Goal: Navigation & Orientation: Find specific page/section

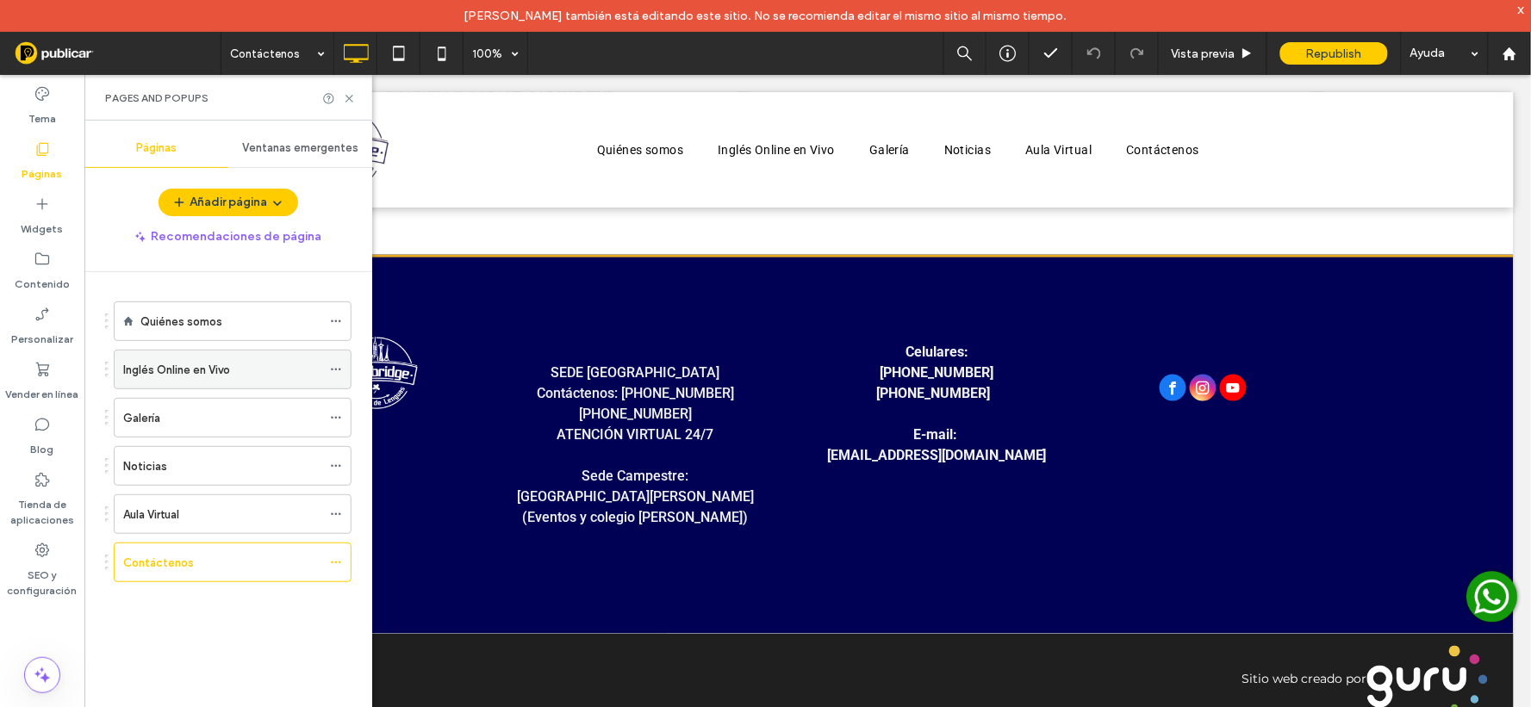
click at [233, 376] on div "Inglés Online en Vivo" at bounding box center [222, 370] width 198 height 18
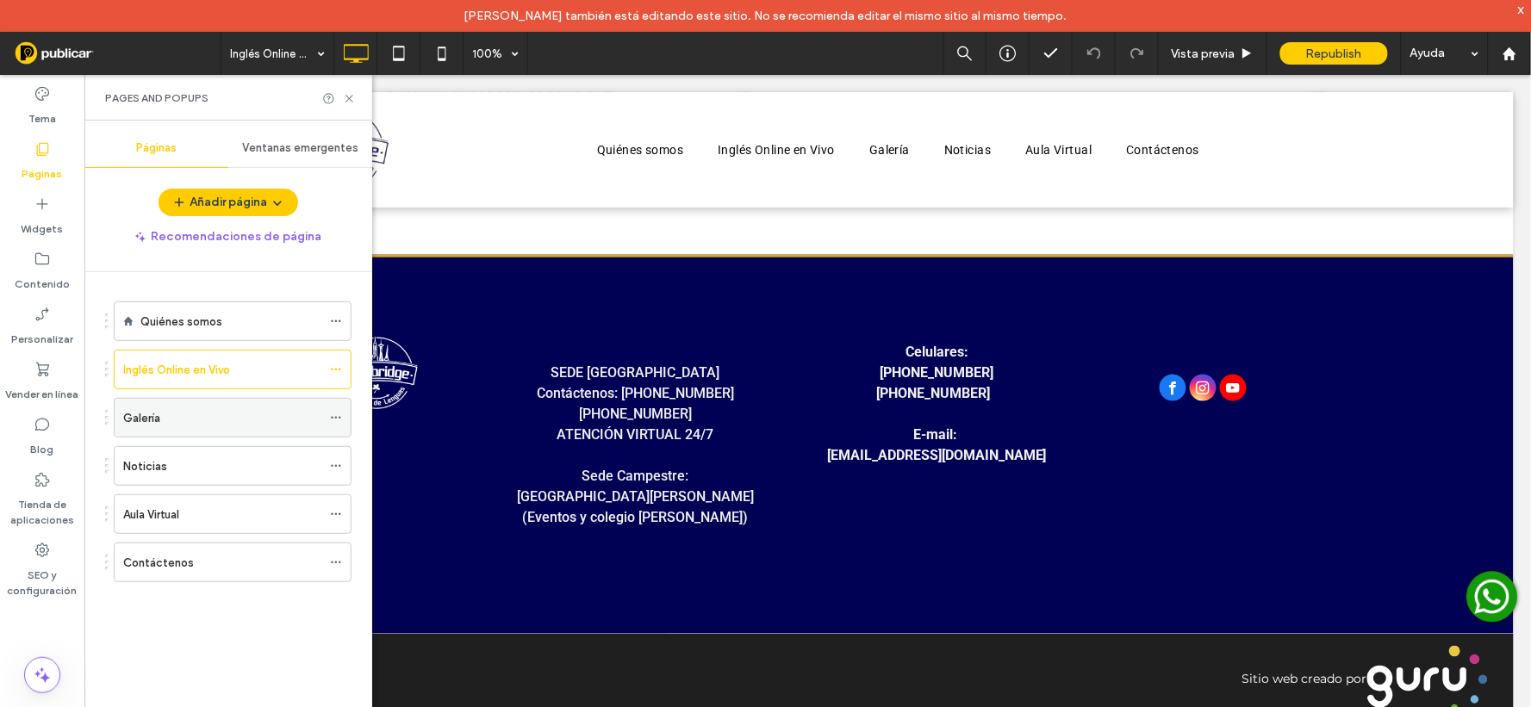
click at [235, 432] on div "Galería" at bounding box center [222, 418] width 198 height 38
click at [349, 96] on icon at bounding box center [349, 98] width 13 height 13
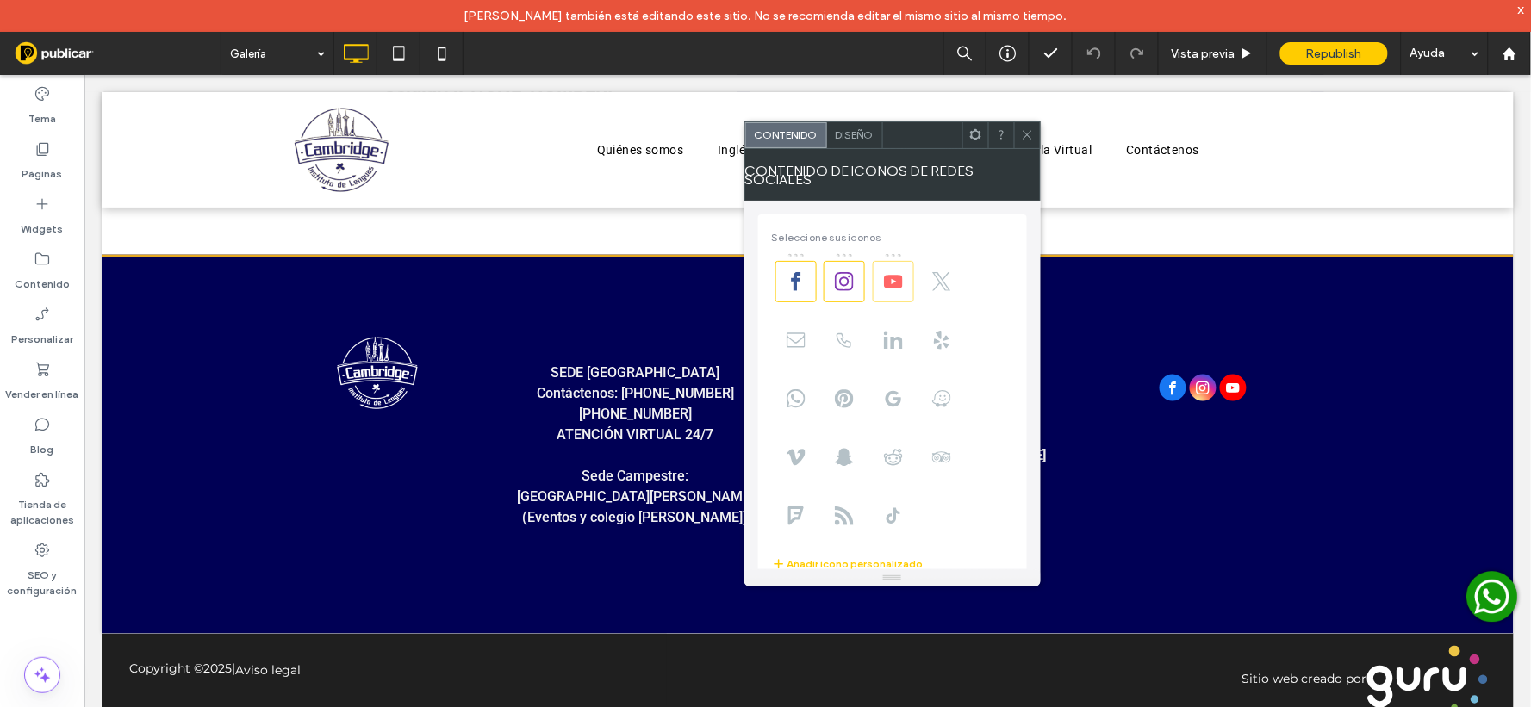
click at [897, 275] on use at bounding box center [893, 281] width 19 height 13
click at [842, 277] on icon at bounding box center [844, 281] width 19 height 19
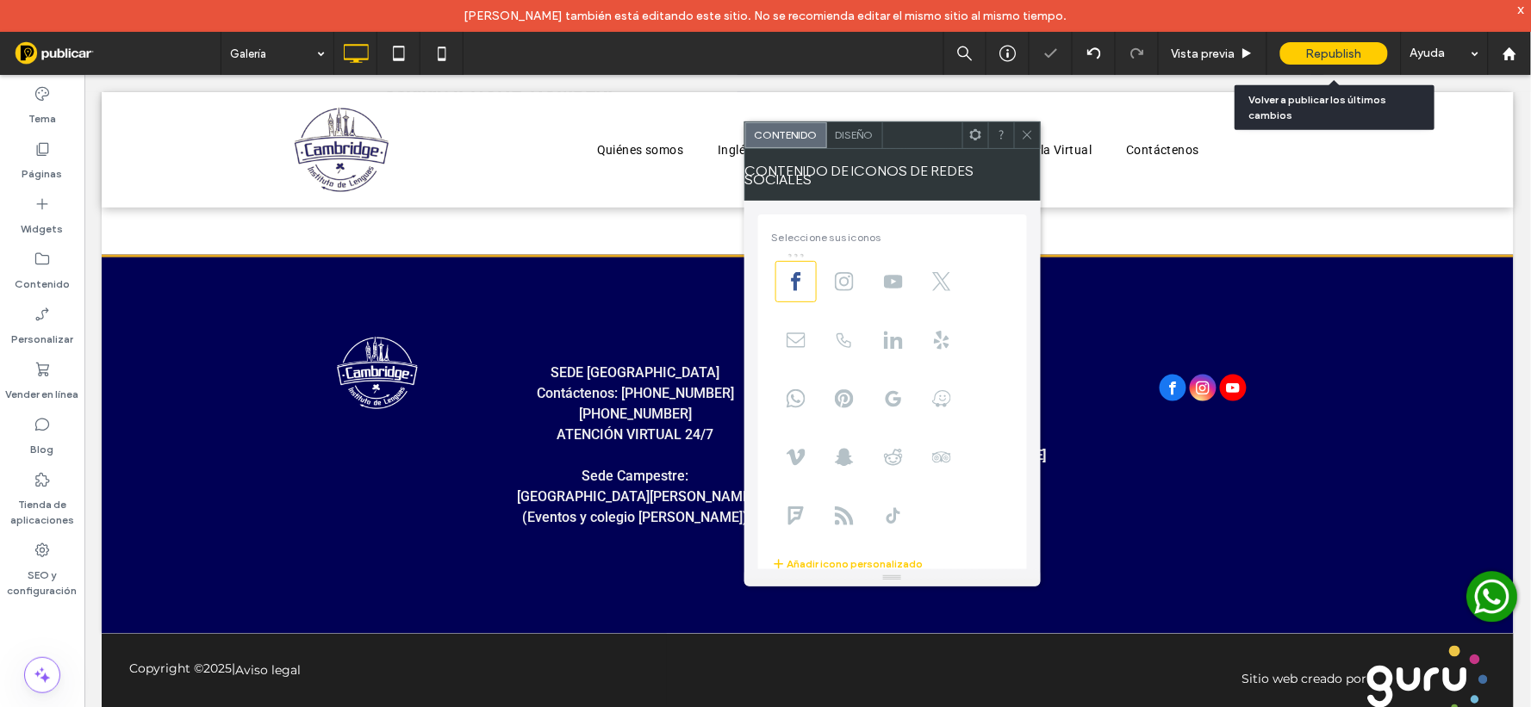
click at [1330, 49] on span "Republish" at bounding box center [1334, 54] width 56 height 15
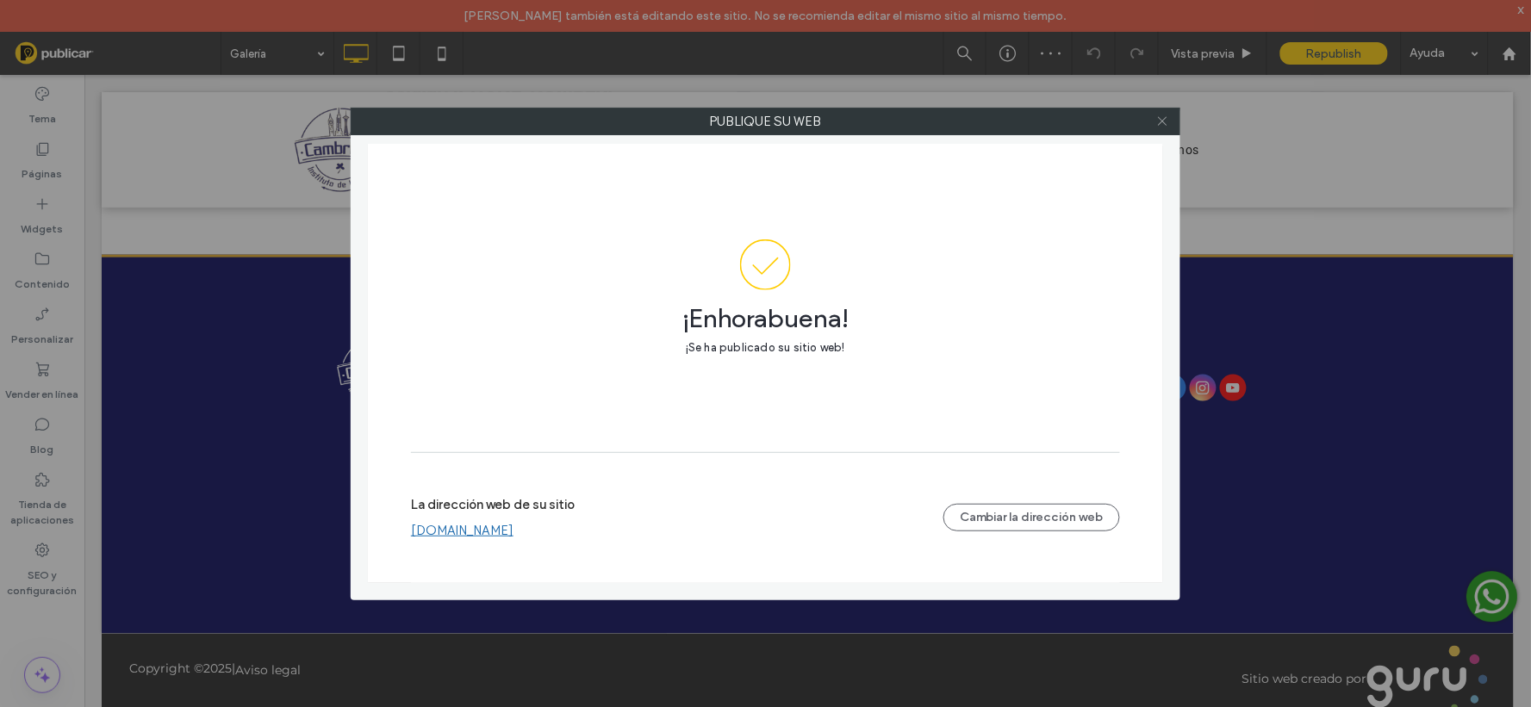
click at [1164, 122] on use at bounding box center [1162, 121] width 9 height 9
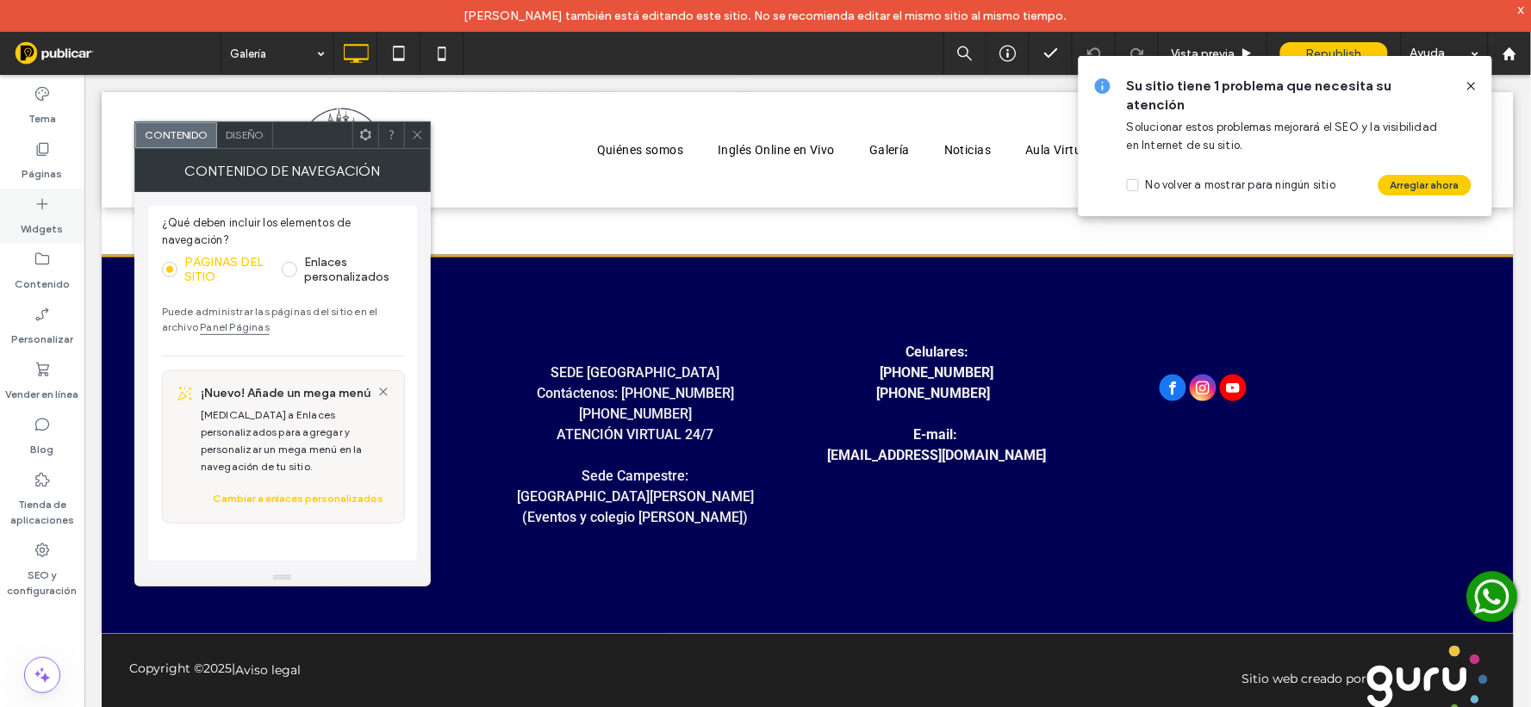
click at [43, 201] on icon at bounding box center [42, 204] width 17 height 17
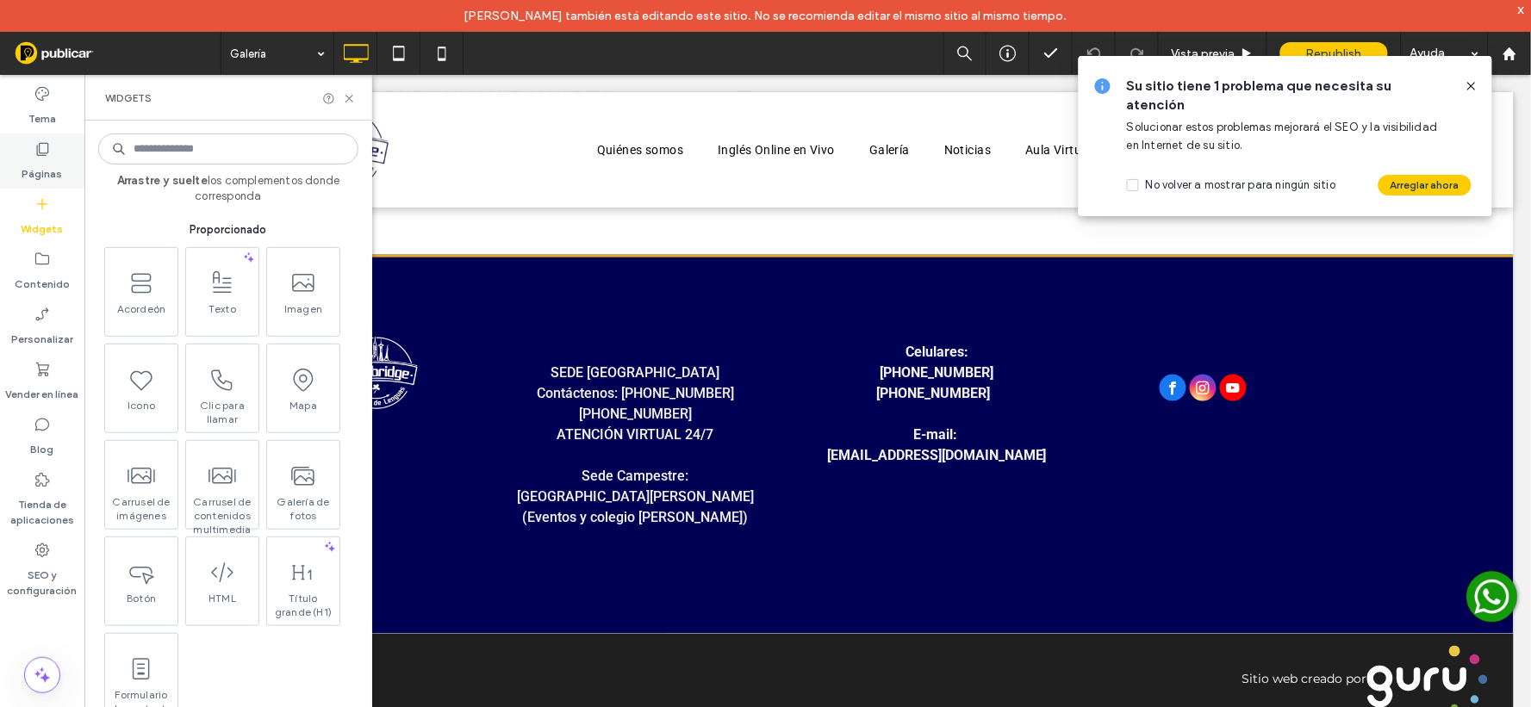
click at [35, 159] on label "Páginas" at bounding box center [42, 170] width 40 height 24
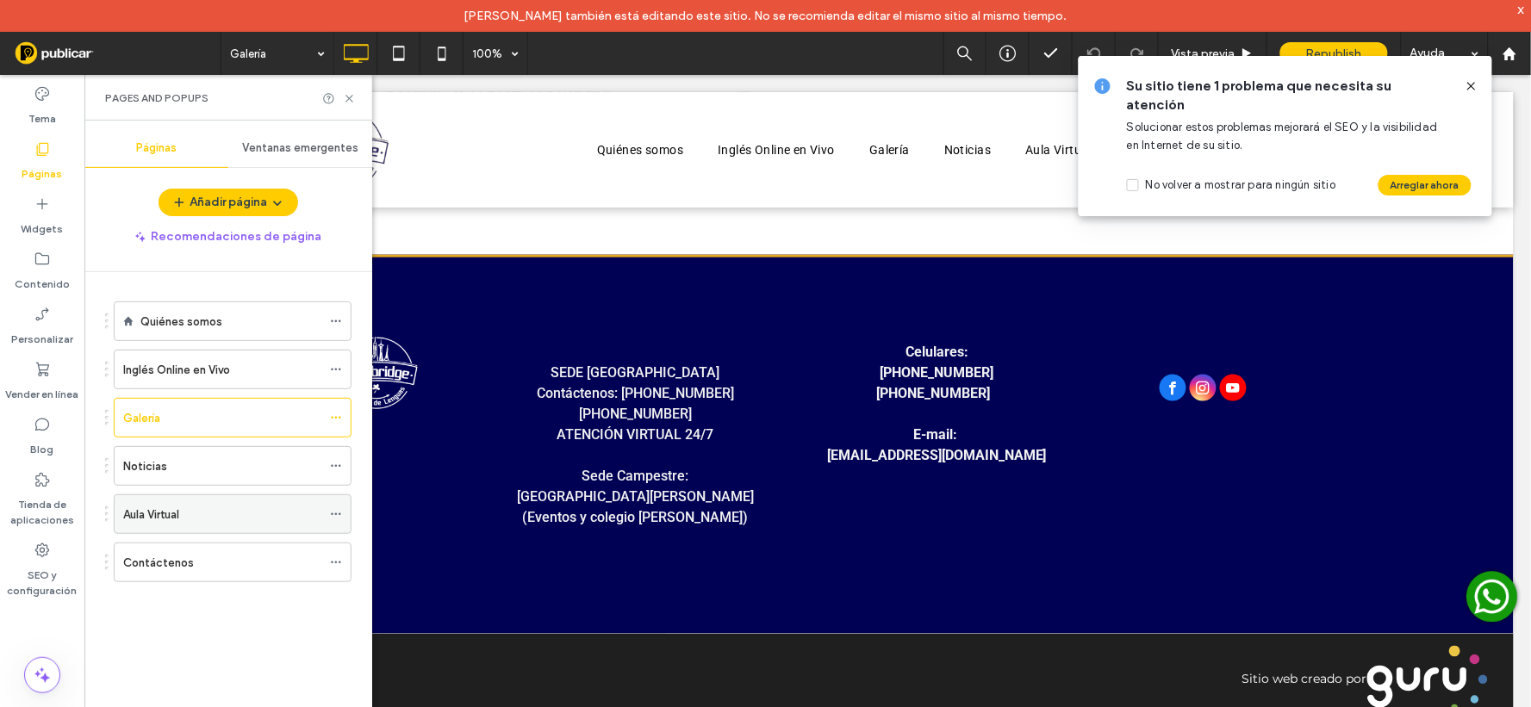
click at [244, 512] on div "Aula Virtual" at bounding box center [222, 515] width 198 height 18
click at [1471, 87] on use at bounding box center [1471, 86] width 8 height 8
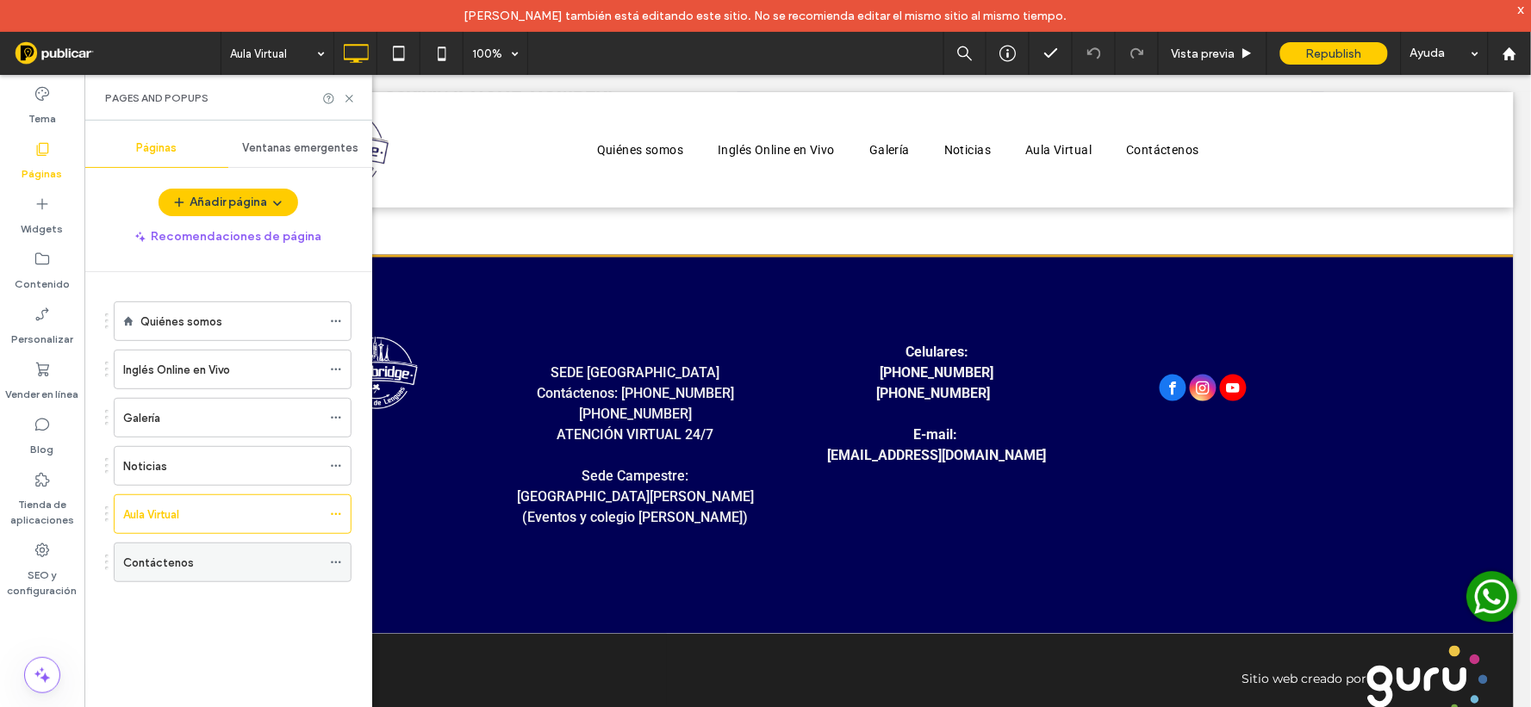
click at [252, 572] on div "Contáctenos" at bounding box center [222, 563] width 198 height 18
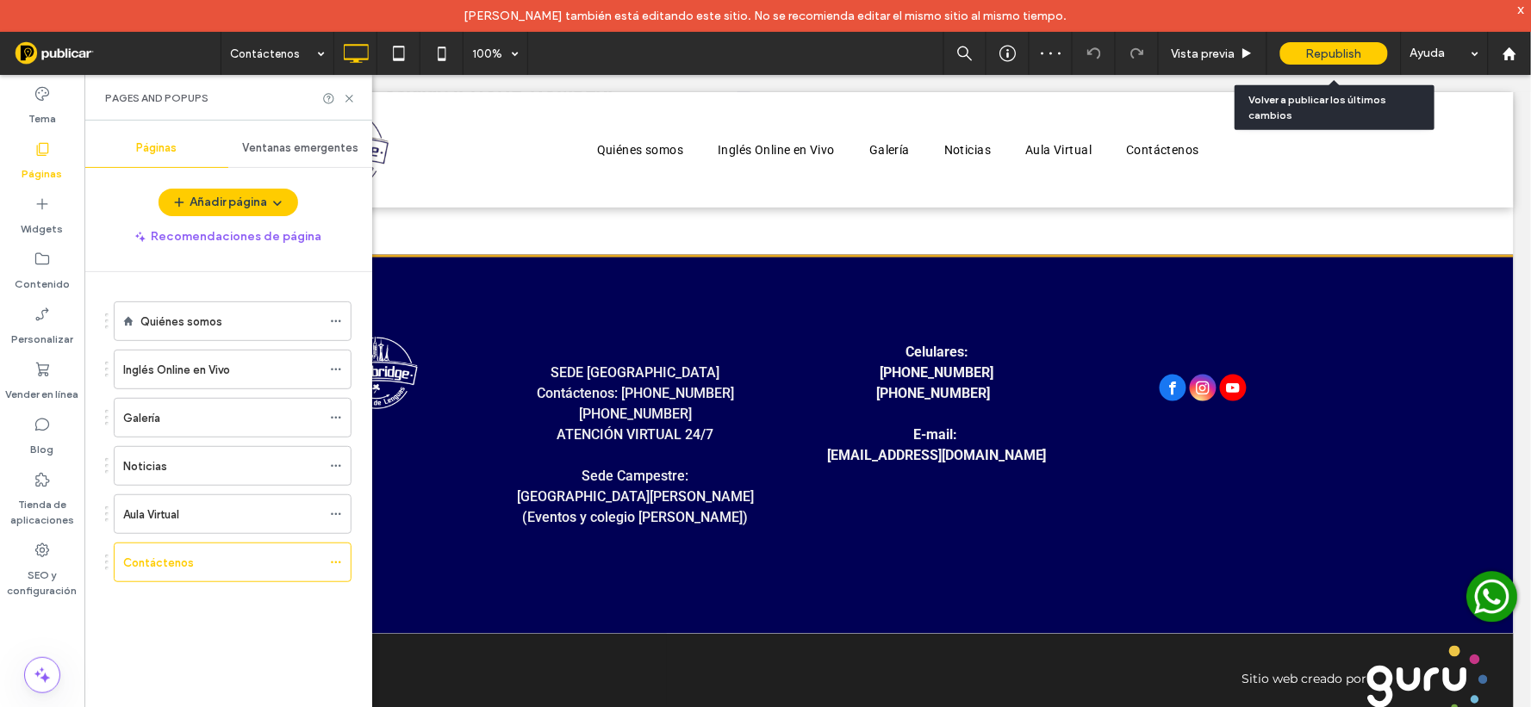
click at [1313, 44] on div "Republish" at bounding box center [1334, 53] width 108 height 22
